Goal: Task Accomplishment & Management: Complete application form

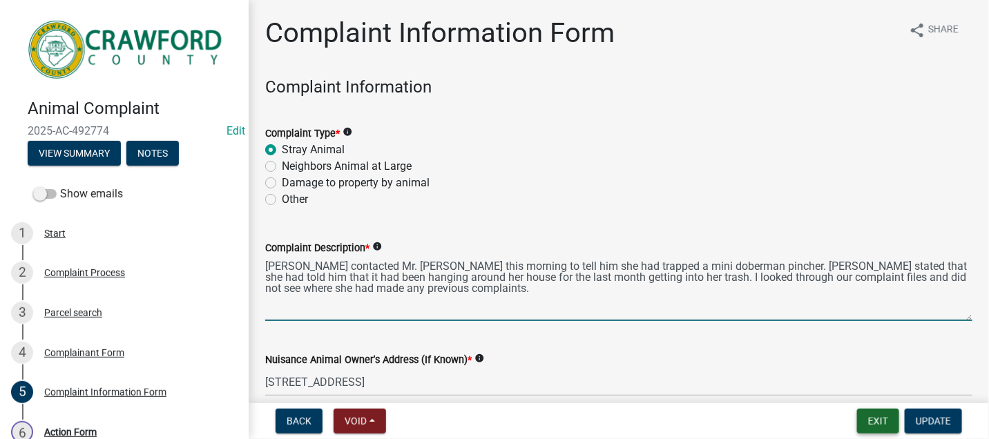
click at [882, 418] on button "Exit" at bounding box center [878, 421] width 42 height 25
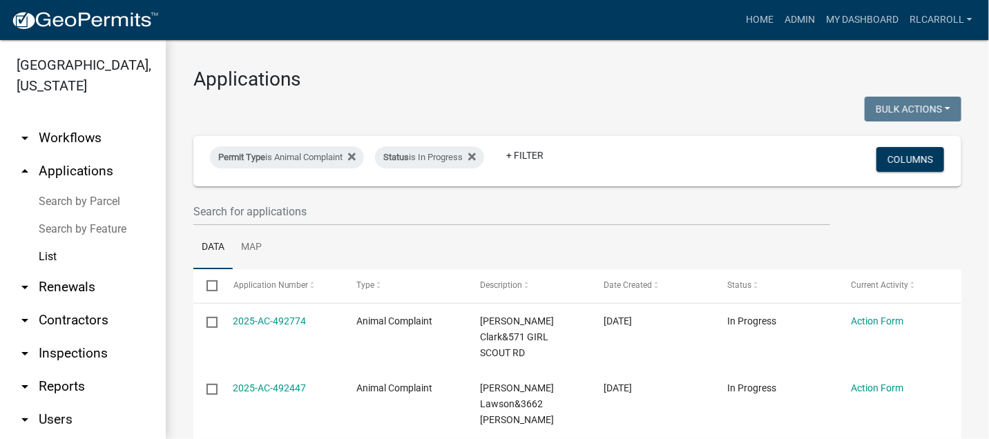
scroll to position [77, 0]
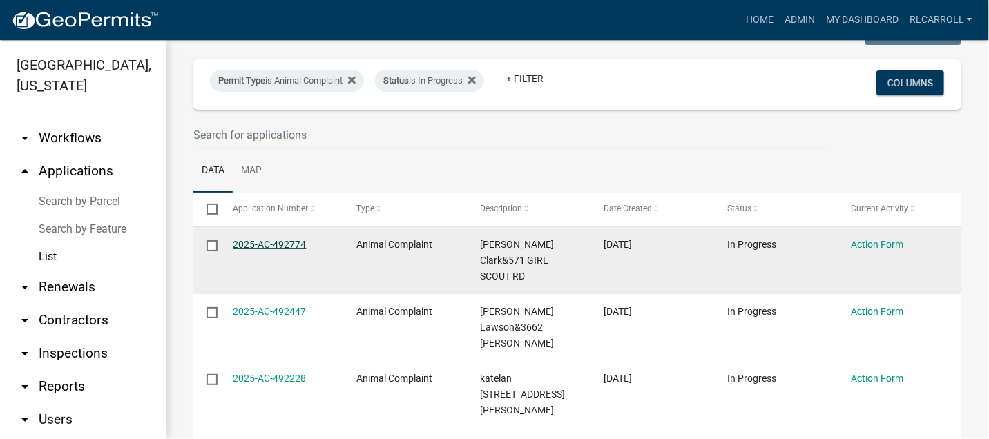
click at [280, 242] on link "2025-AC-492774" at bounding box center [269, 244] width 73 height 11
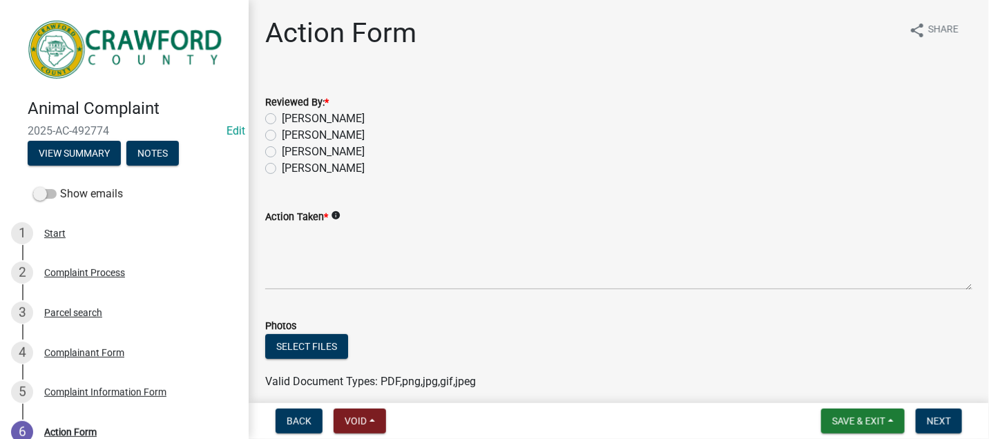
click at [282, 152] on label "[PERSON_NAME]" at bounding box center [323, 152] width 83 height 17
click at [282, 152] on input "[PERSON_NAME]" at bounding box center [286, 148] width 9 height 9
radio input "true"
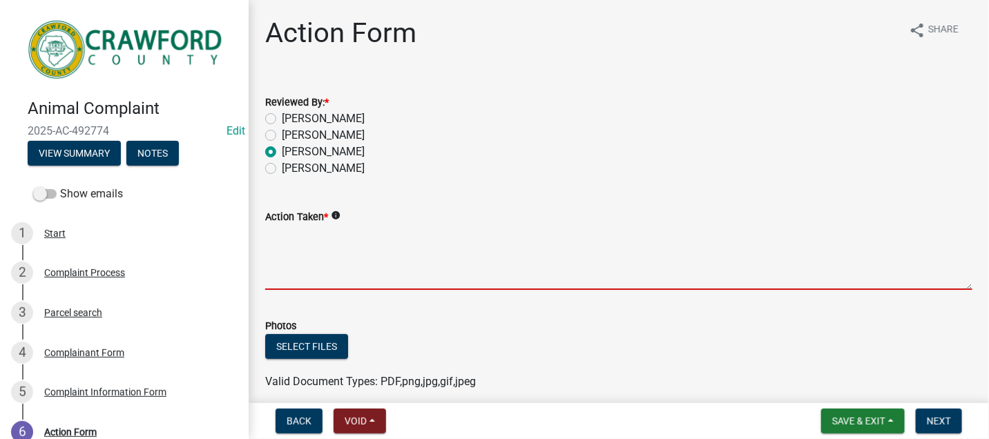
click at [289, 237] on textarea "Action Taken *" at bounding box center [618, 257] width 707 height 65
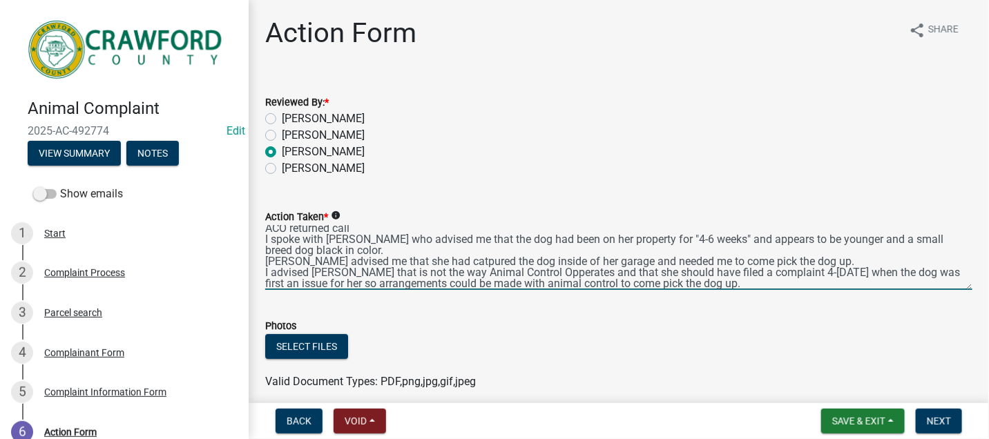
scroll to position [29, 0]
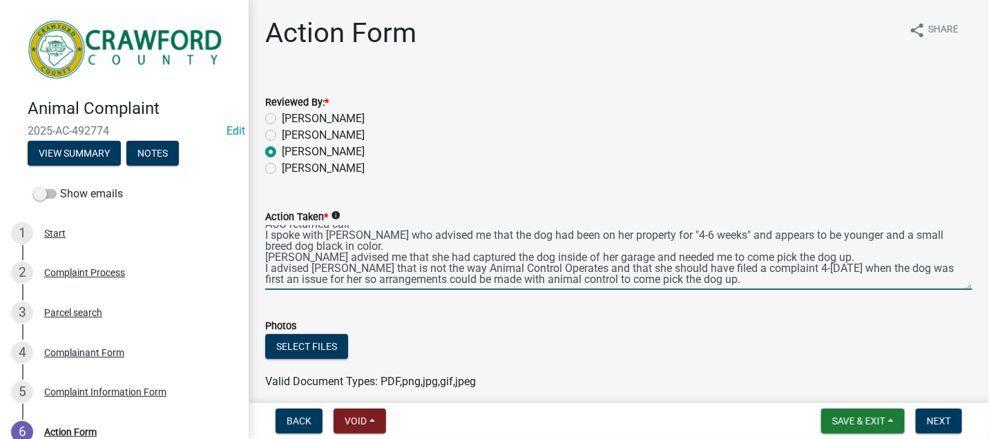
click at [540, 261] on textarea "[DATE] ACO returned call I spoke with [PERSON_NAME] who advised me that the dog…" at bounding box center [618, 257] width 707 height 65
click at [385, 273] on textarea "[DATE] ACO returned call I spoke with [PERSON_NAME] who advised me that the dog…" at bounding box center [618, 257] width 707 height 65
click at [774, 274] on textarea "[DATE] ACO returned call I spoke with [PERSON_NAME] who advised me that the dog…" at bounding box center [618, 257] width 707 height 65
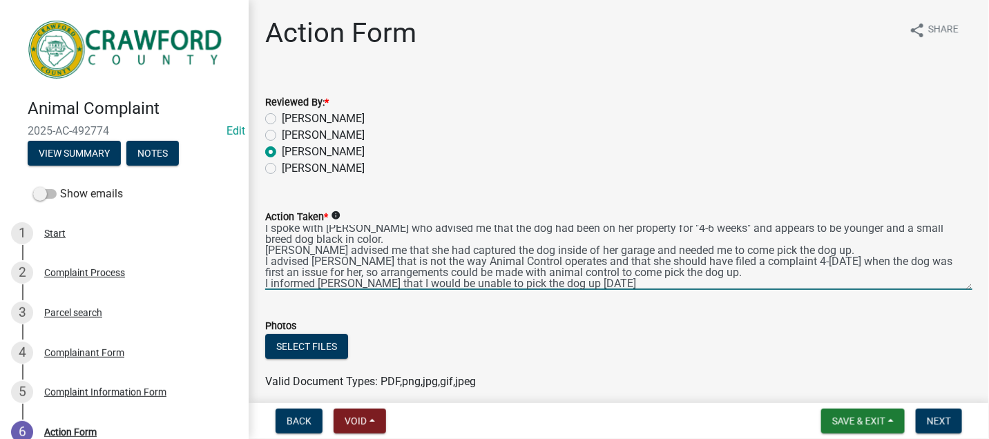
click at [598, 284] on textarea "[DATE] ACO returned call I spoke with [PERSON_NAME] who advised me that the dog…" at bounding box center [618, 257] width 707 height 65
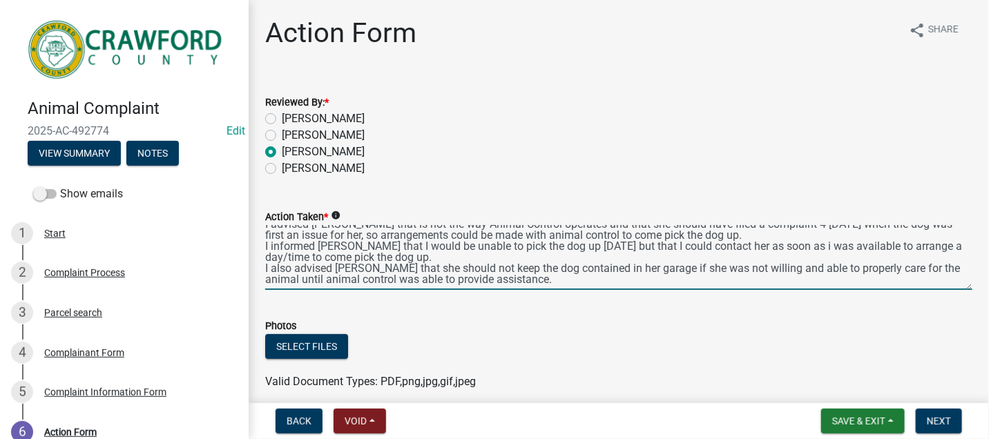
scroll to position [0, 0]
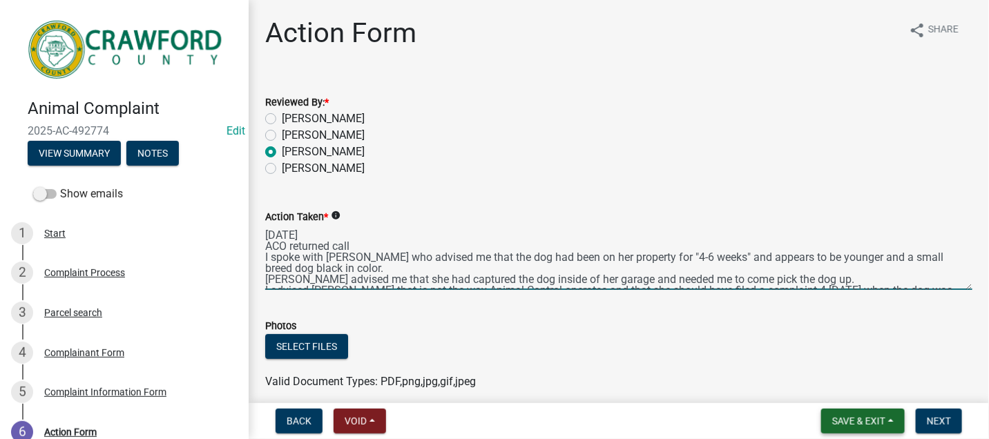
type textarea "[DATE] ACO returned call I spoke with [PERSON_NAME] who advised me that the dog…"
click at [842, 418] on span "Save & Exit" at bounding box center [858, 421] width 53 height 11
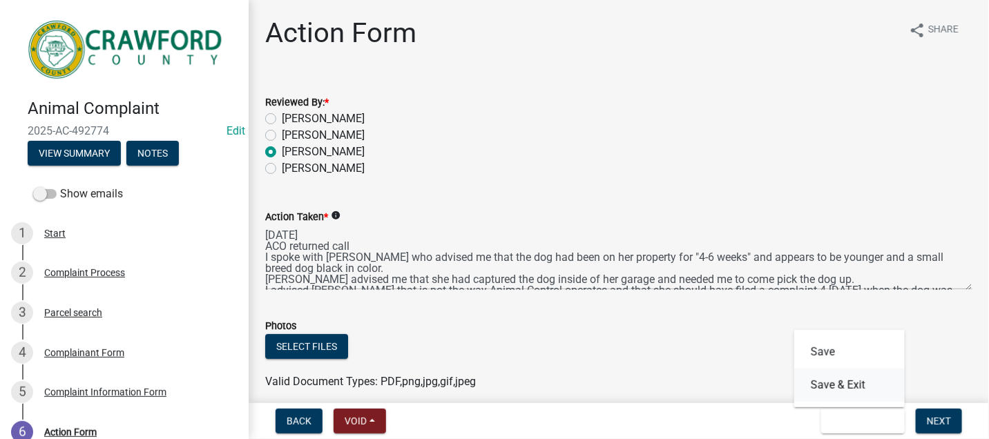
click at [832, 390] on button "Save & Exit" at bounding box center [849, 385] width 110 height 33
